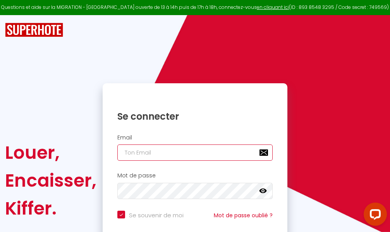
click at [220, 152] on input "email" at bounding box center [194, 153] width 155 height 16
type input "m"
checkbox input "true"
type input "ma"
checkbox input "true"
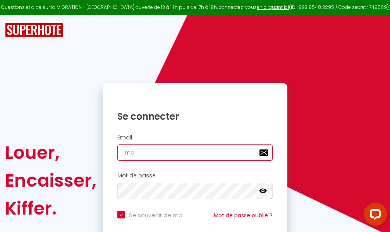
type input "mar"
checkbox input "true"
type input "marc"
checkbox input "true"
type input "marcd"
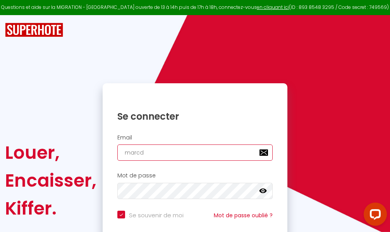
checkbox input "true"
type input "marcdp"
checkbox input "true"
type input "marcdpo"
checkbox input "true"
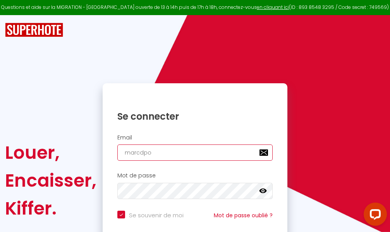
type input "marcdpoz"
checkbox input "true"
type input "marcdpoz."
checkbox input "true"
type input "marcdpoz.l"
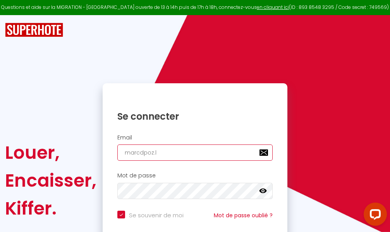
checkbox input "true"
type input "marcdpoz.lo"
checkbox input "true"
type input "marcdpoz.loc"
checkbox input "true"
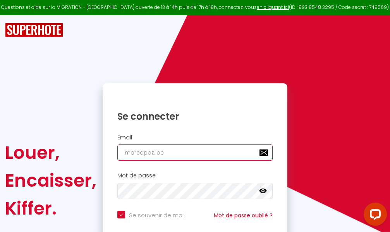
type input "marcdpoz.loca"
checkbox input "true"
type input "marcdpoz.locat"
checkbox input "true"
type input "marcdpoz.locati"
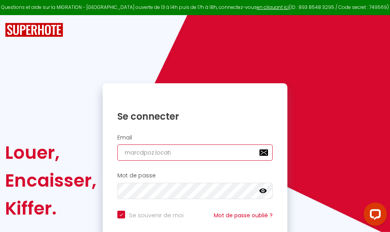
checkbox input "true"
type input "marcdpoz.locatio"
checkbox input "true"
type input "marcdpoz.location"
checkbox input "true"
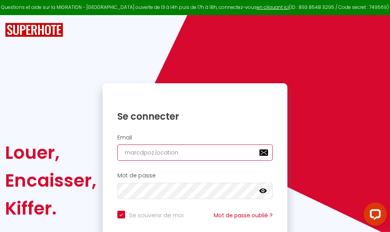
type input "marcdpoz.location@"
checkbox input "true"
type input "marcdpoz.location@g"
checkbox input "true"
type input "marcdpoz.location@gm"
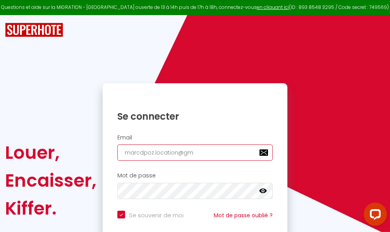
checkbox input "true"
type input "marcdpoz.location@gma"
checkbox input "true"
type input "marcdpoz.location@gmai"
checkbox input "true"
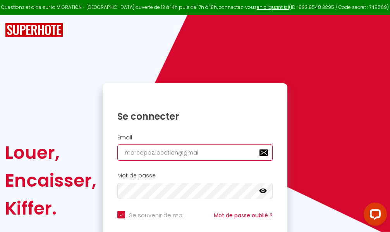
type input "[EMAIL_ADDRESS]"
checkbox input "true"
type input "[EMAIL_ADDRESS]."
checkbox input "true"
type input "marcdpoz.location@gmail.c"
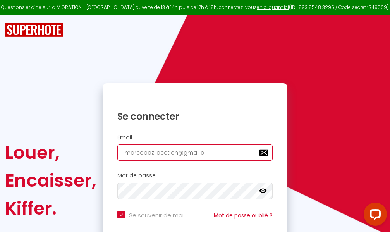
checkbox input "true"
type input "[EMAIL_ADDRESS][DOMAIN_NAME]"
checkbox input "true"
type input "[EMAIL_ADDRESS][DOMAIN_NAME]"
checkbox input "true"
